Goal: Use online tool/utility

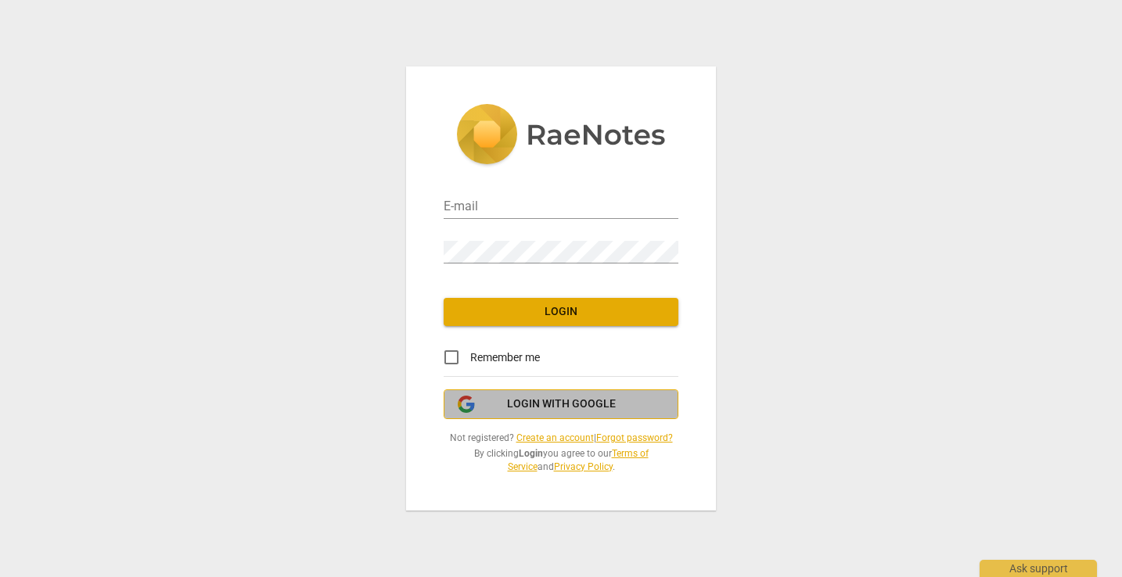
click at [543, 405] on span "Login with Google" at bounding box center [561, 405] width 109 height 16
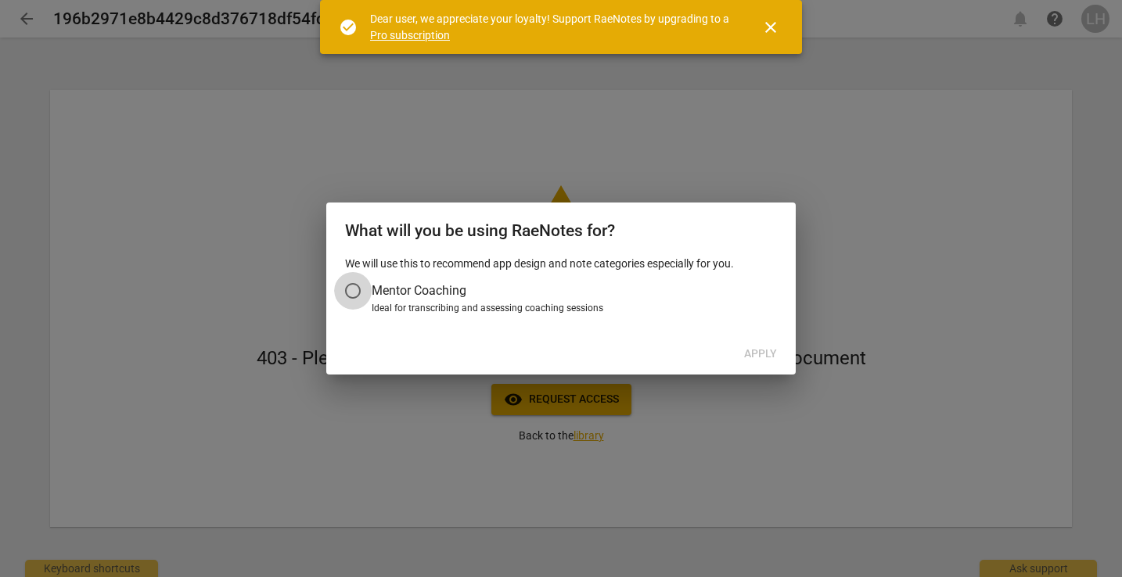
click at [354, 292] on input "Mentor Coaching" at bounding box center [353, 291] width 38 height 38
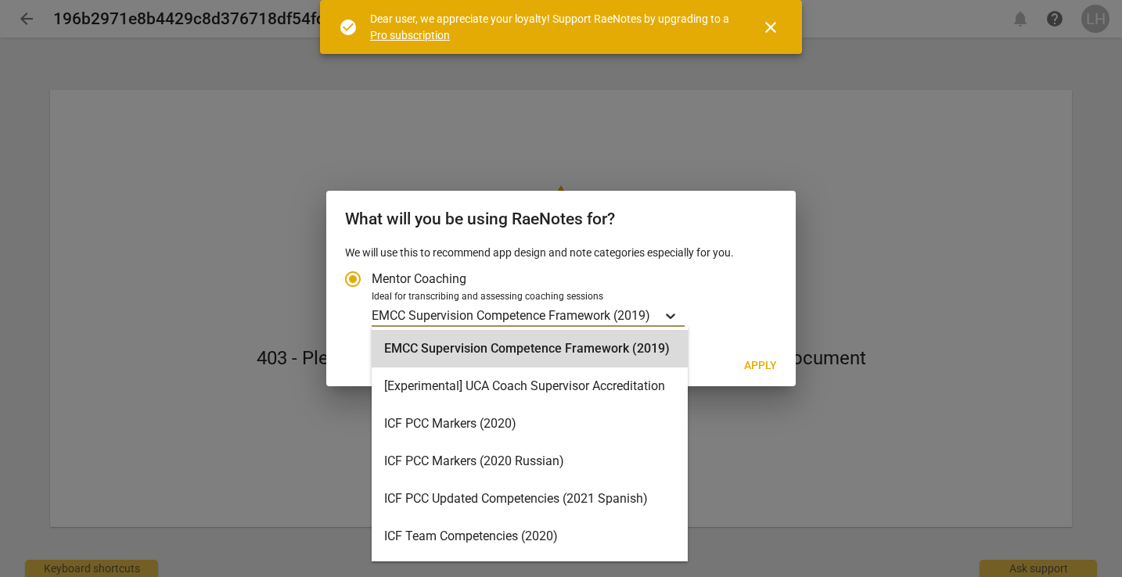
click at [662, 311] on div "Account type" at bounding box center [670, 315] width 28 height 23
click at [0, 0] on input "Ideal for transcribing and assessing coaching sessions EMCC Supervision Compete…" at bounding box center [0, 0] width 0 height 0
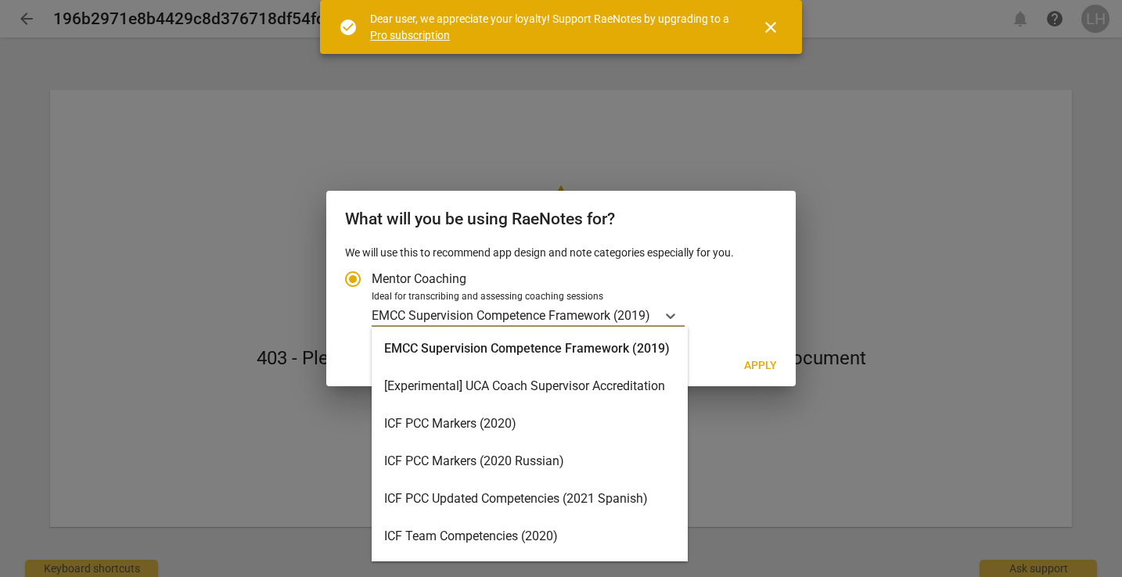
click at [564, 418] on div "ICF PCC Markers (2020)" at bounding box center [530, 424] width 316 height 38
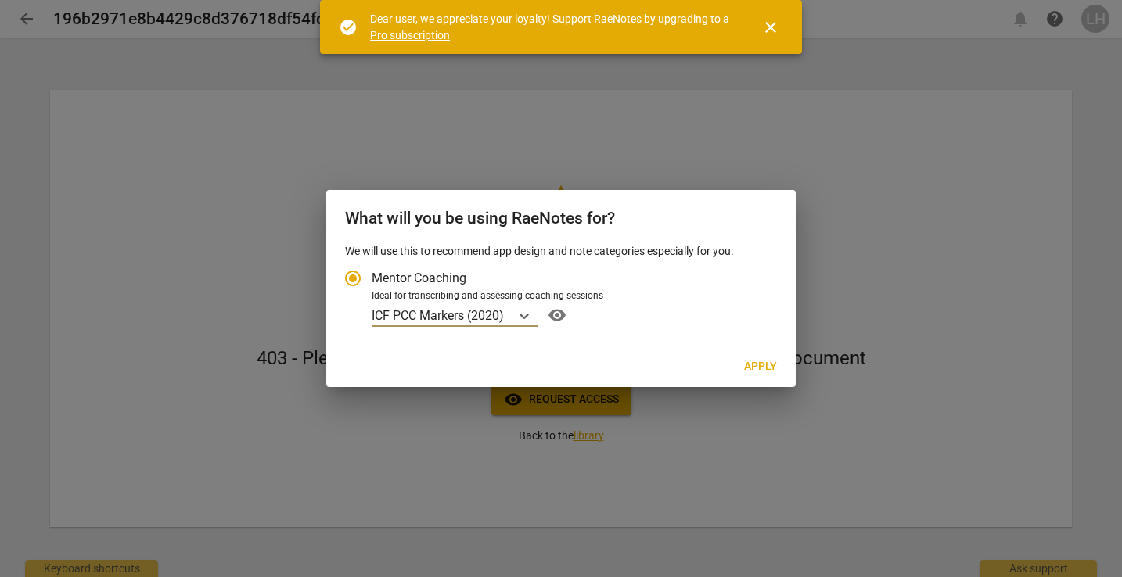
click at [764, 356] on button "Apply" at bounding box center [760, 367] width 58 height 28
radio input "false"
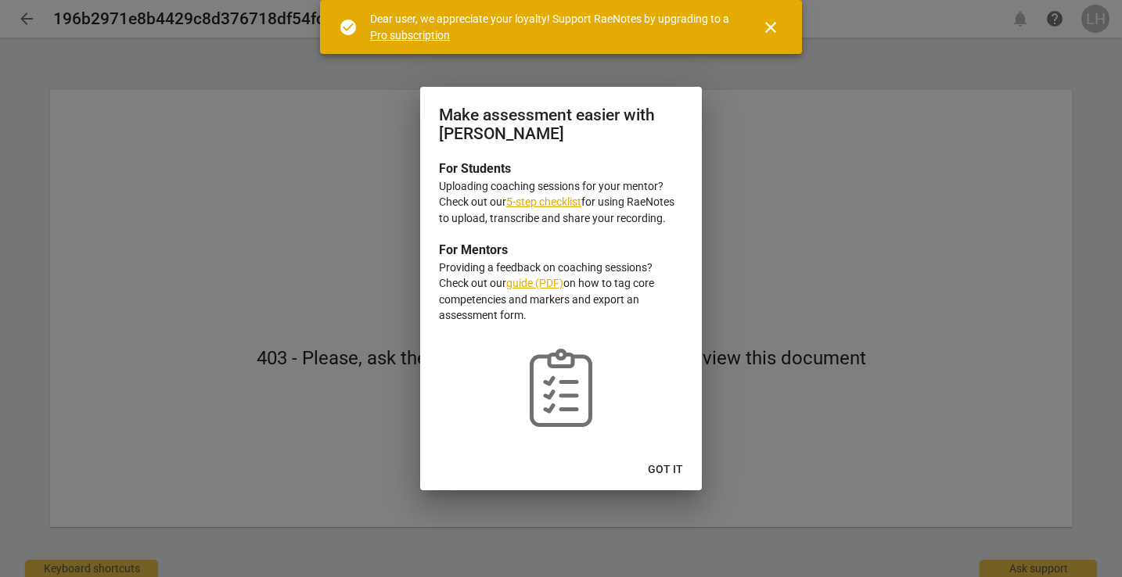
click at [653, 463] on span "Got it" at bounding box center [665, 470] width 35 height 16
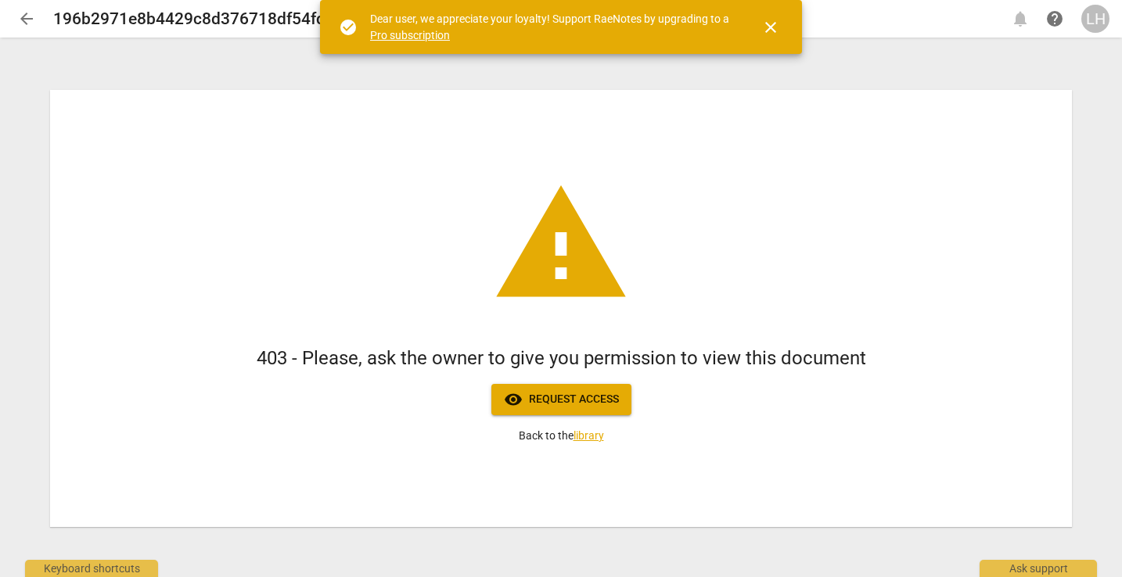
click at [774, 16] on button "close" at bounding box center [771, 28] width 38 height 38
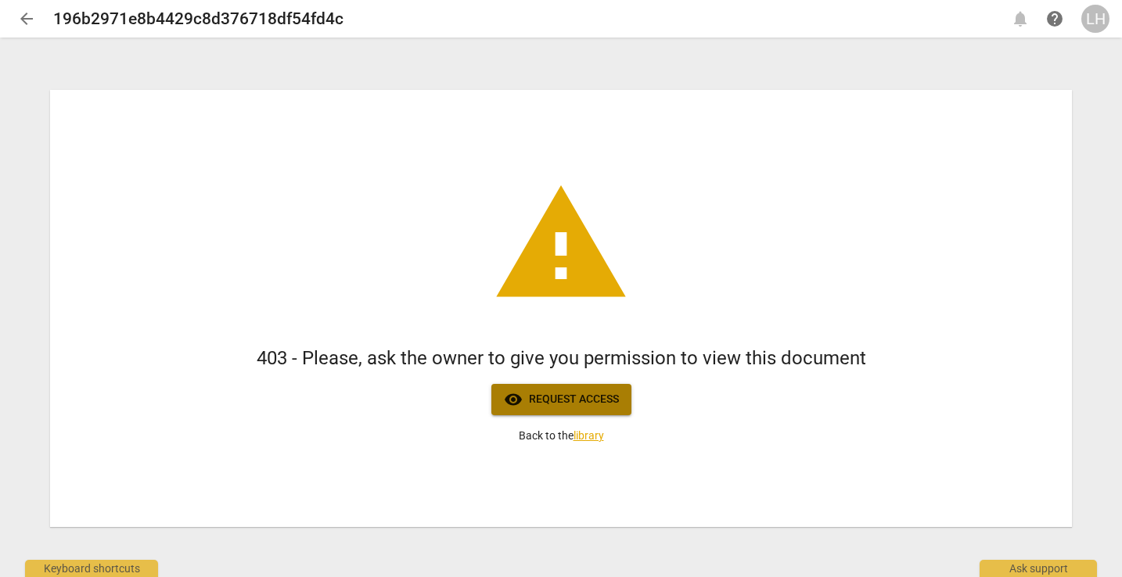
click at [567, 400] on span "visibility Request access" at bounding box center [561, 399] width 115 height 19
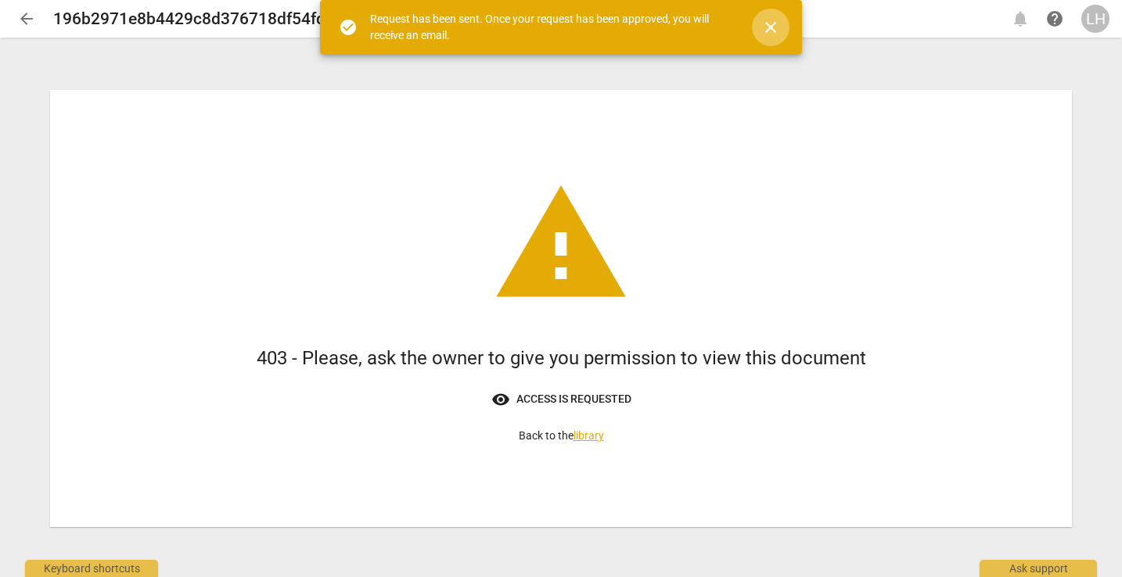
click at [770, 22] on span "close" at bounding box center [770, 27] width 19 height 19
